Goal: Transaction & Acquisition: Book appointment/travel/reservation

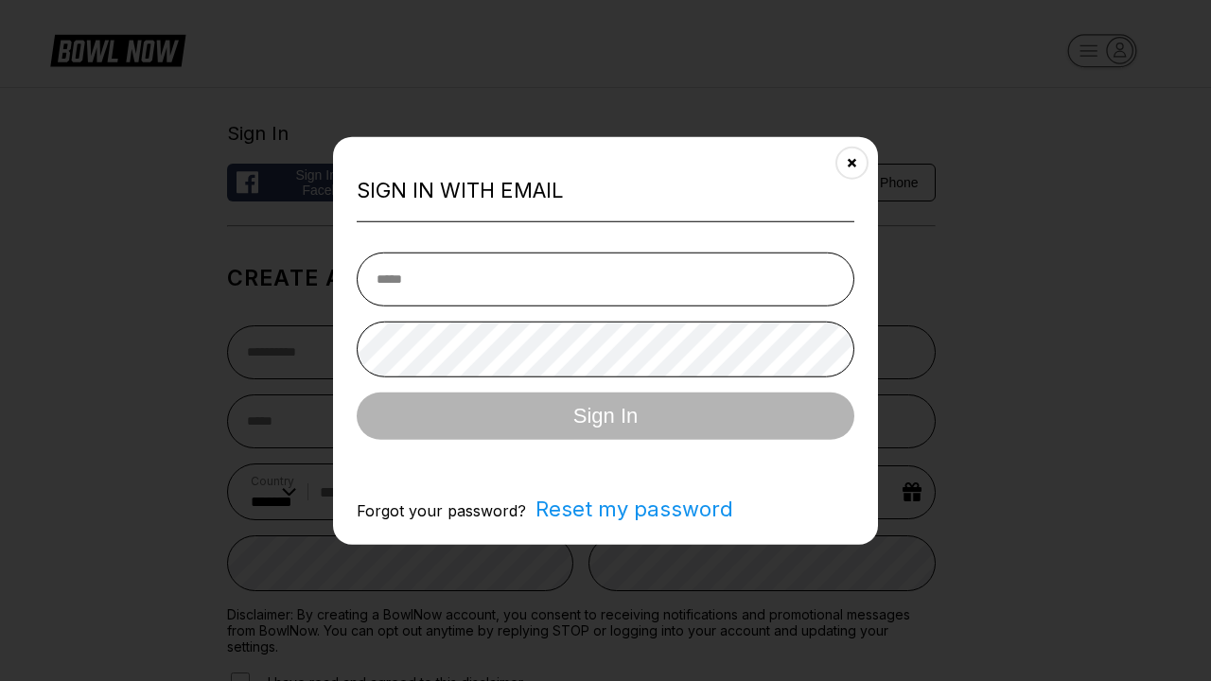
select select "**"
type input "**********"
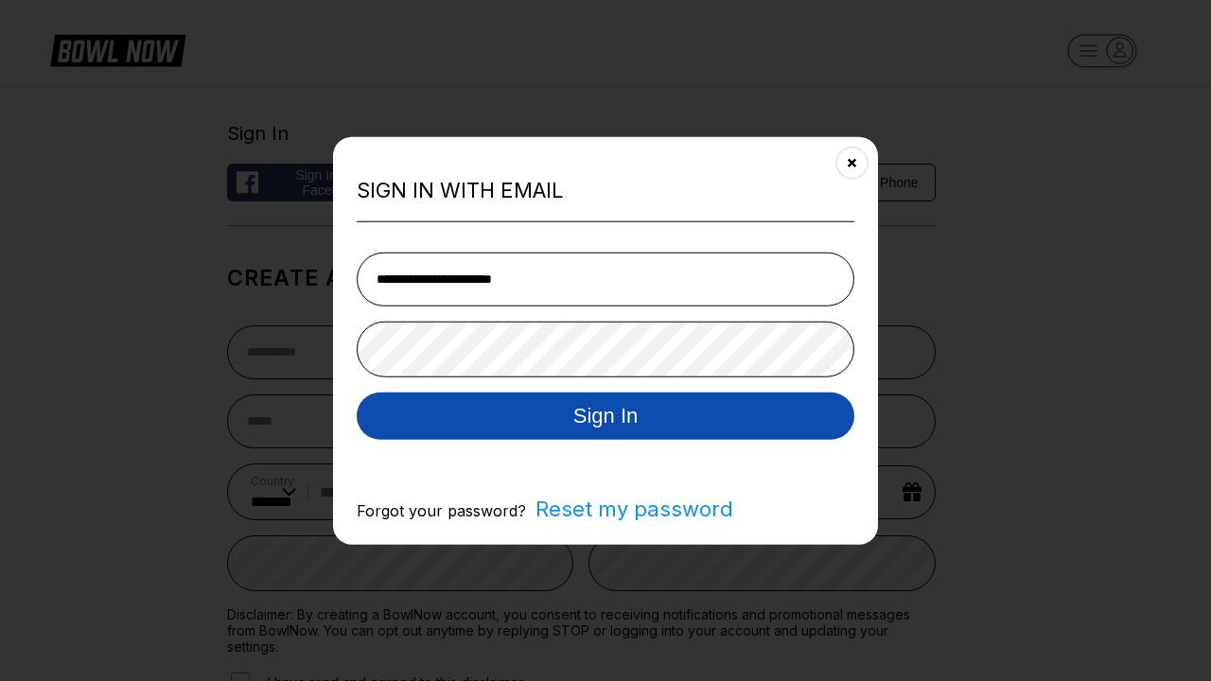
click at [605, 417] on button "Sign In" at bounding box center [605, 415] width 497 height 47
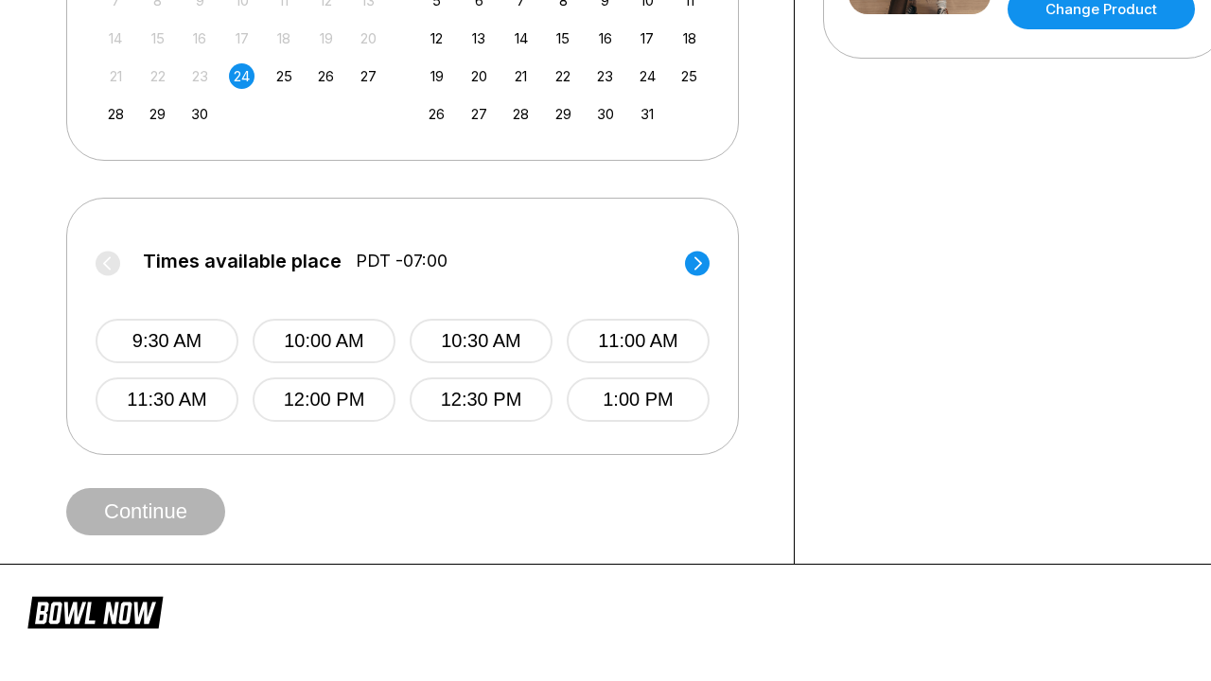
scroll to position [0, 849]
